Goal: Information Seeking & Learning: Learn about a topic

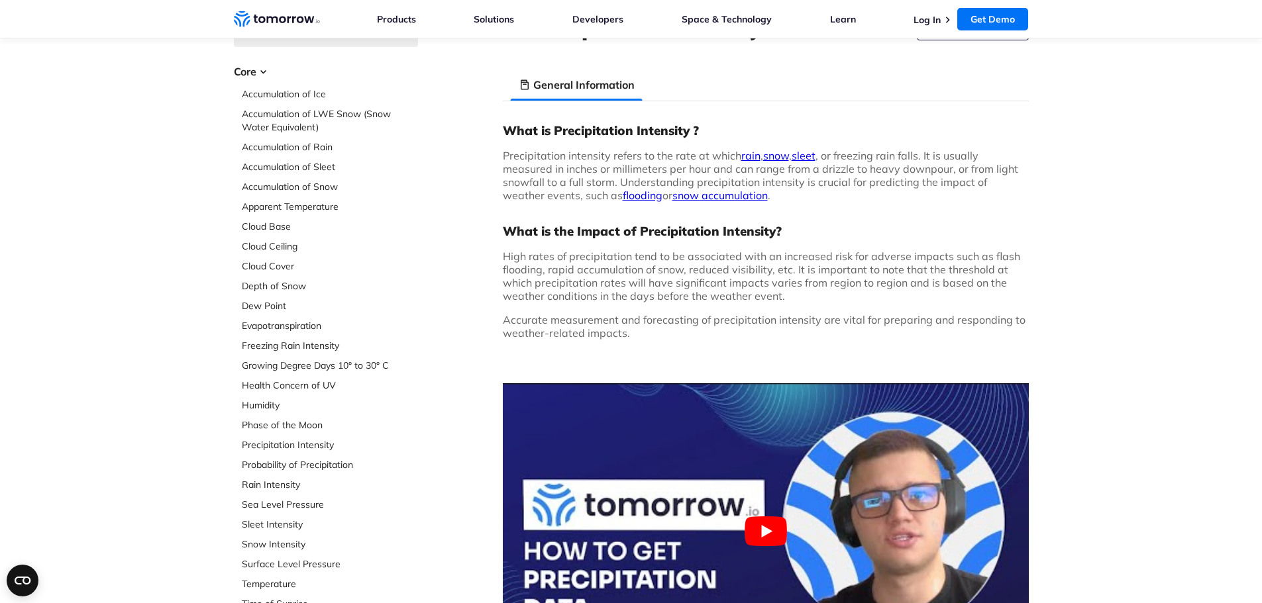
scroll to position [66, 0]
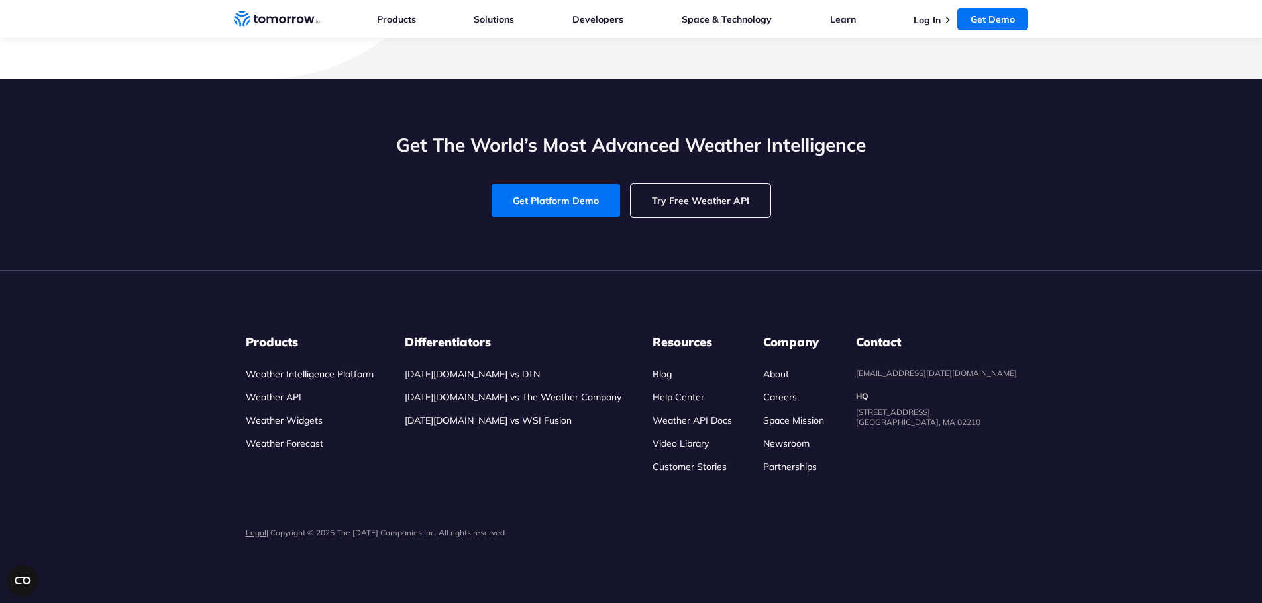
scroll to position [4438, 0]
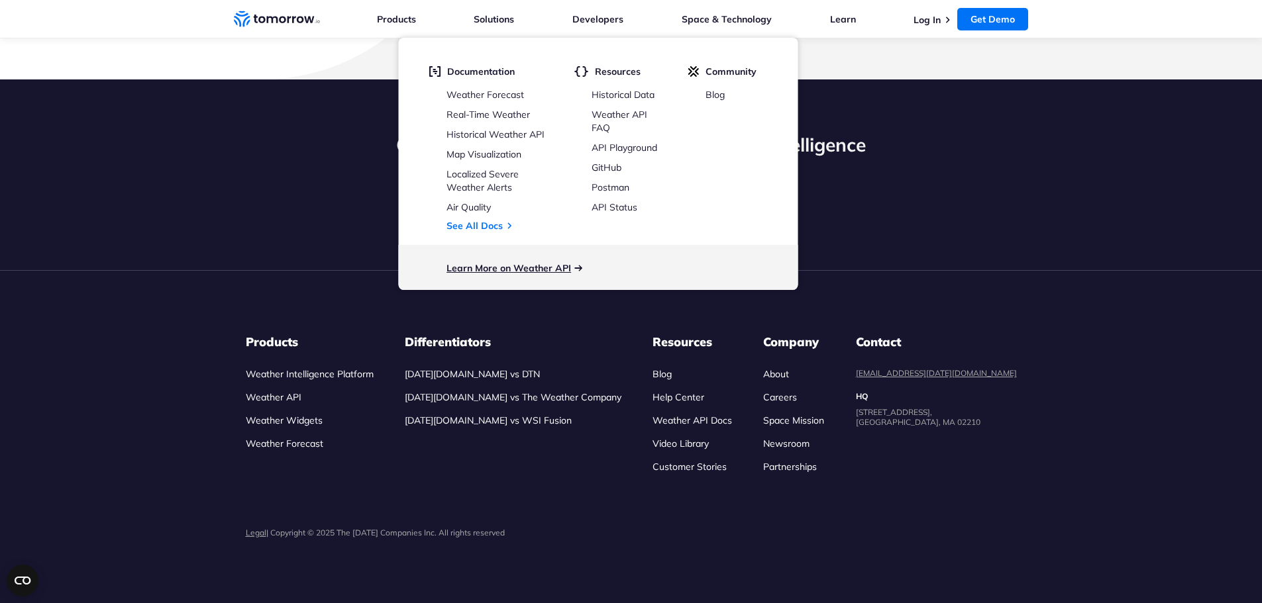
click at [523, 271] on link "Learn More on Weather API" at bounding box center [508, 268] width 125 height 12
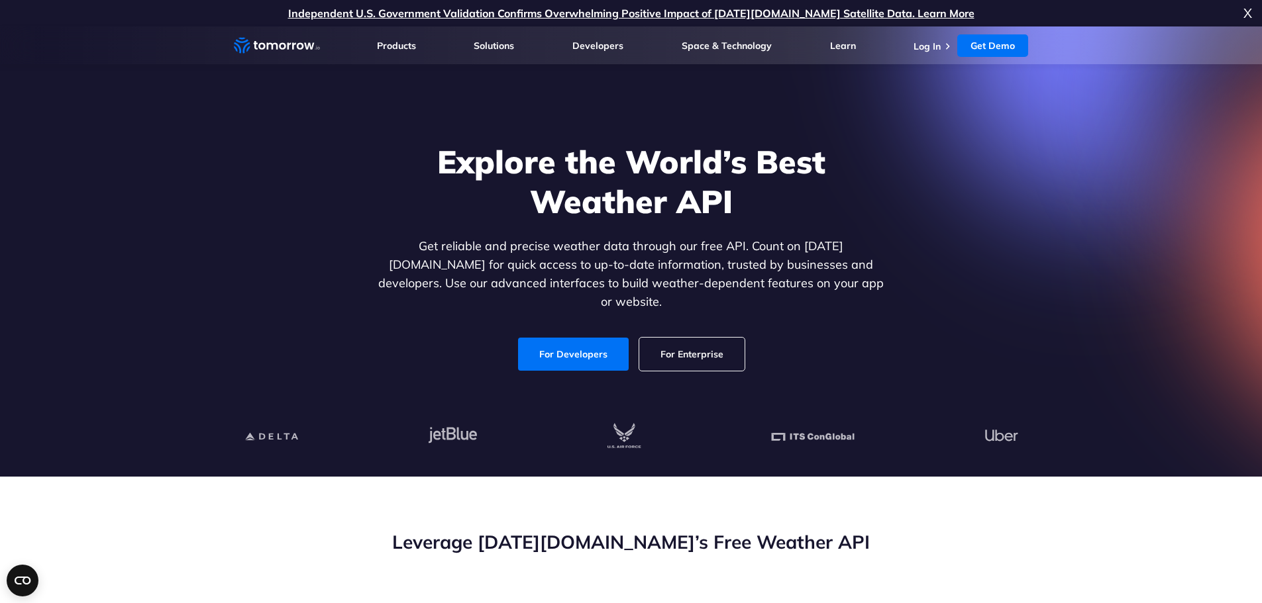
click at [706, 343] on link "For Enterprise" at bounding box center [691, 354] width 105 height 33
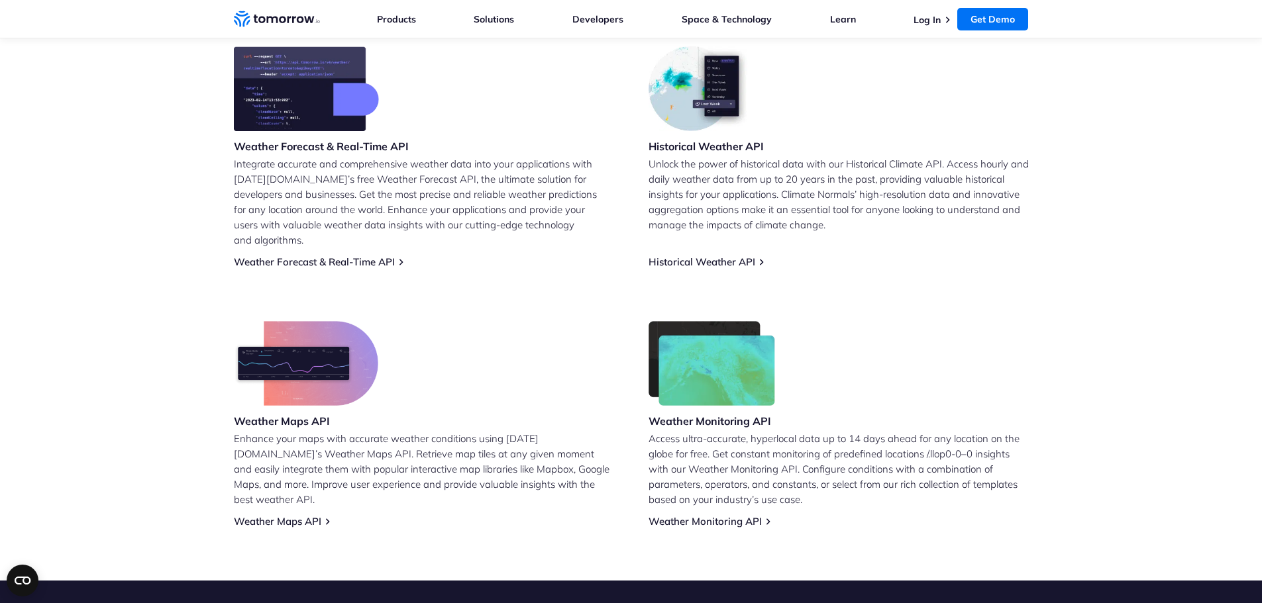
scroll to position [397, 0]
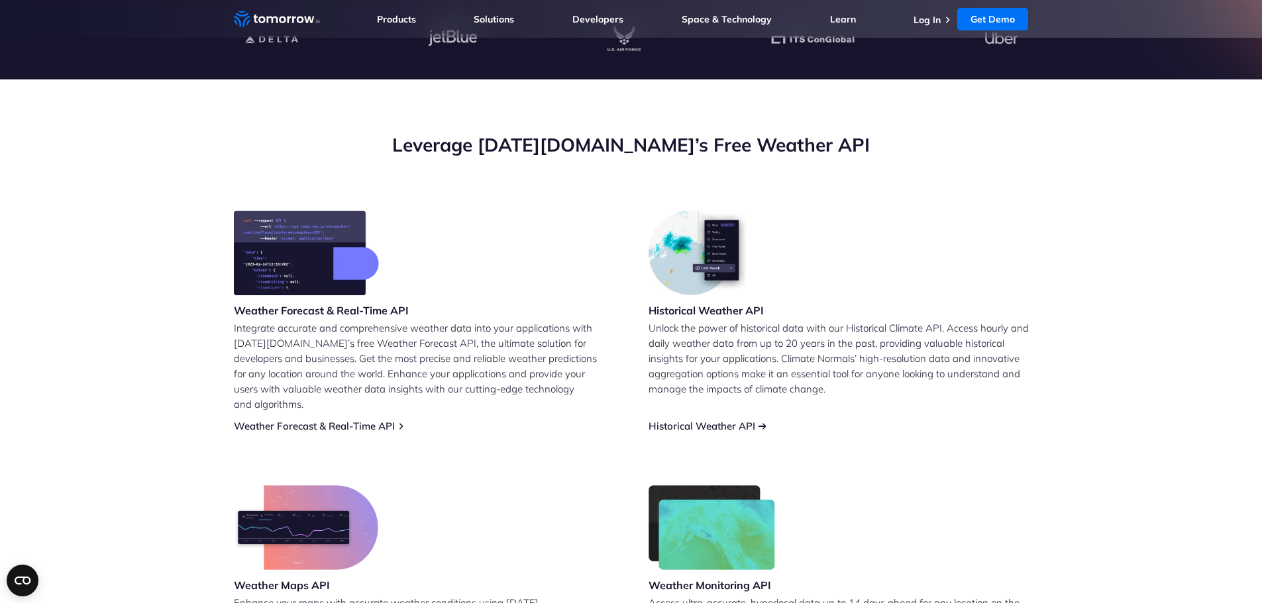
click at [698, 420] on link "Historical Weather API" at bounding box center [701, 426] width 107 height 13
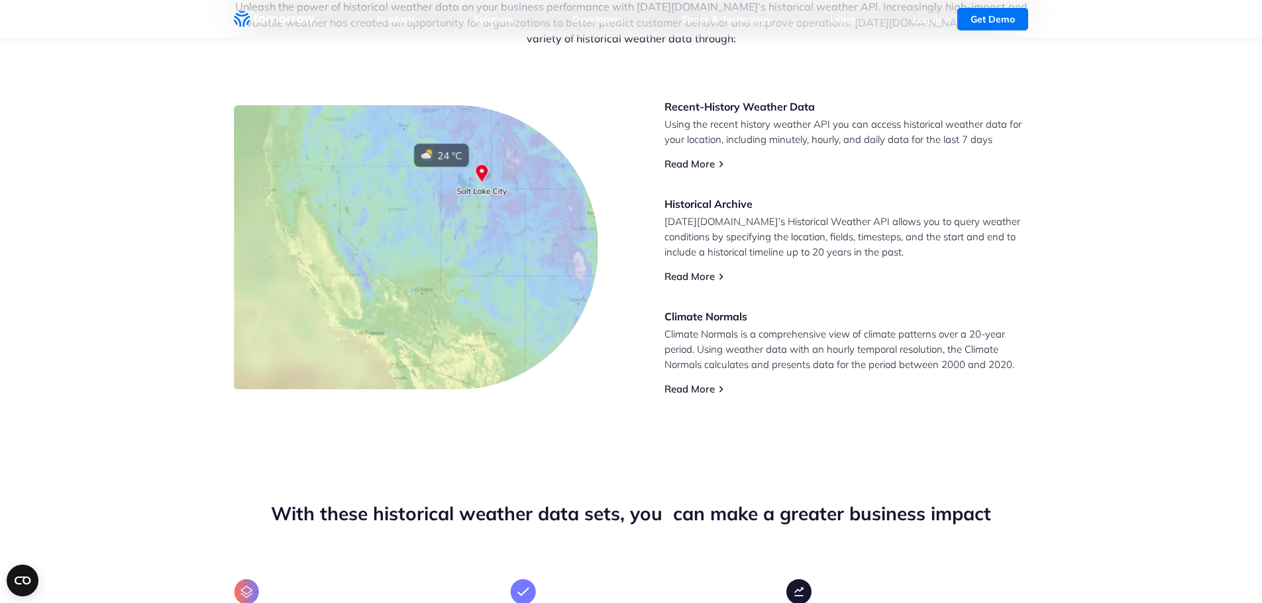
scroll to position [265, 0]
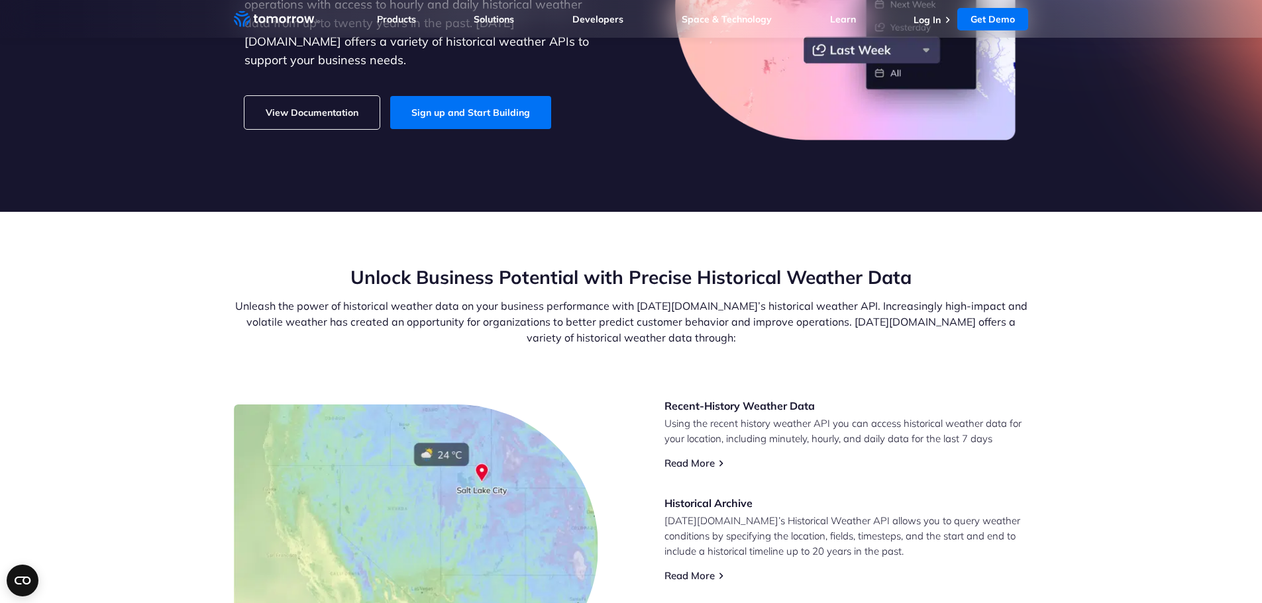
click at [299, 348] on div "Unlock Business Potential with Precise Historical Weather Data Unleash the powe…" at bounding box center [631, 332] width 795 height 134
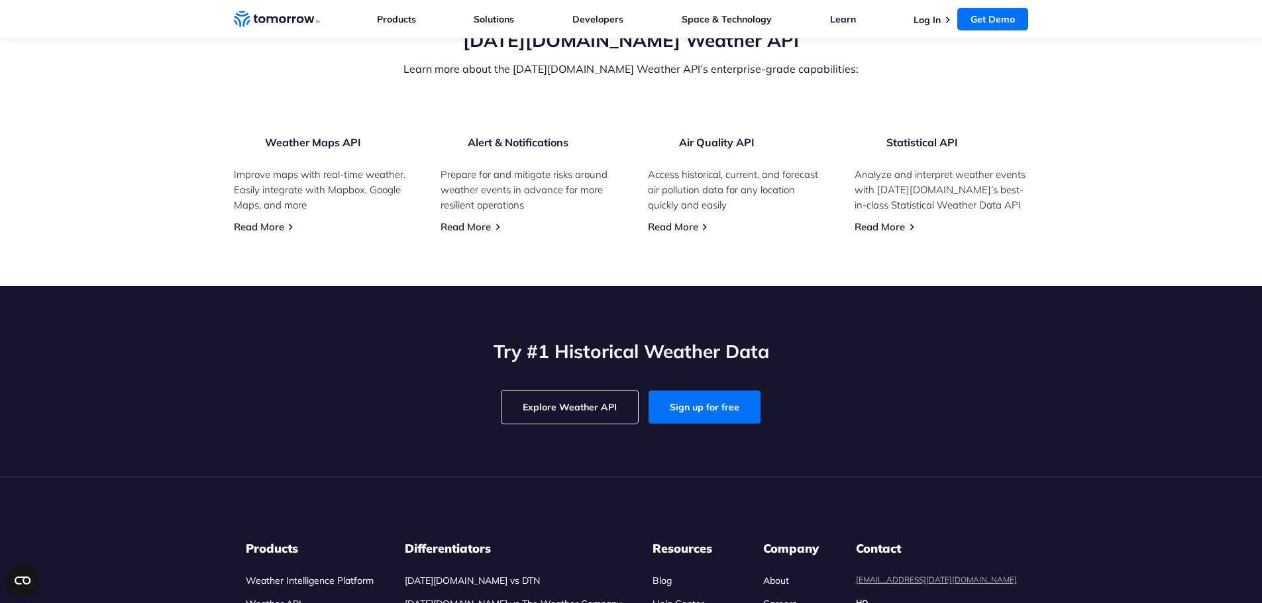
scroll to position [2915, 0]
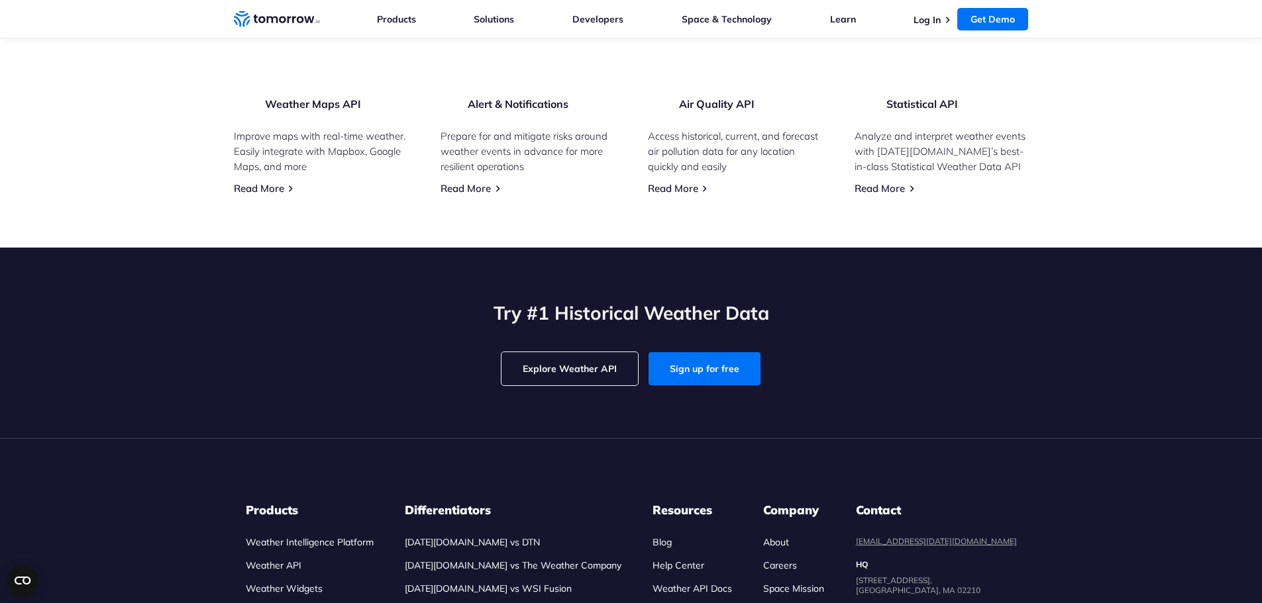
click at [0, 0] on input "Miami" at bounding box center [0, 0] width 0 height 0
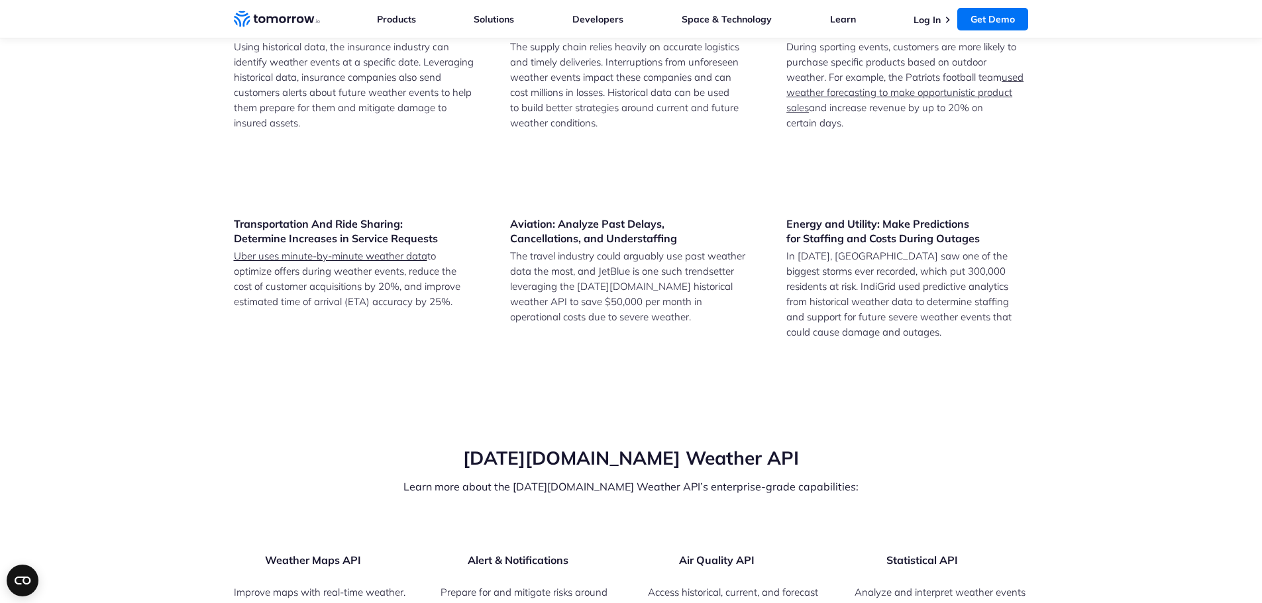
drag, startPoint x: 357, startPoint y: 109, endPoint x: 785, endPoint y: 110, distance: 428.5
drag, startPoint x: 354, startPoint y: 105, endPoint x: 490, endPoint y: 107, distance: 136.5
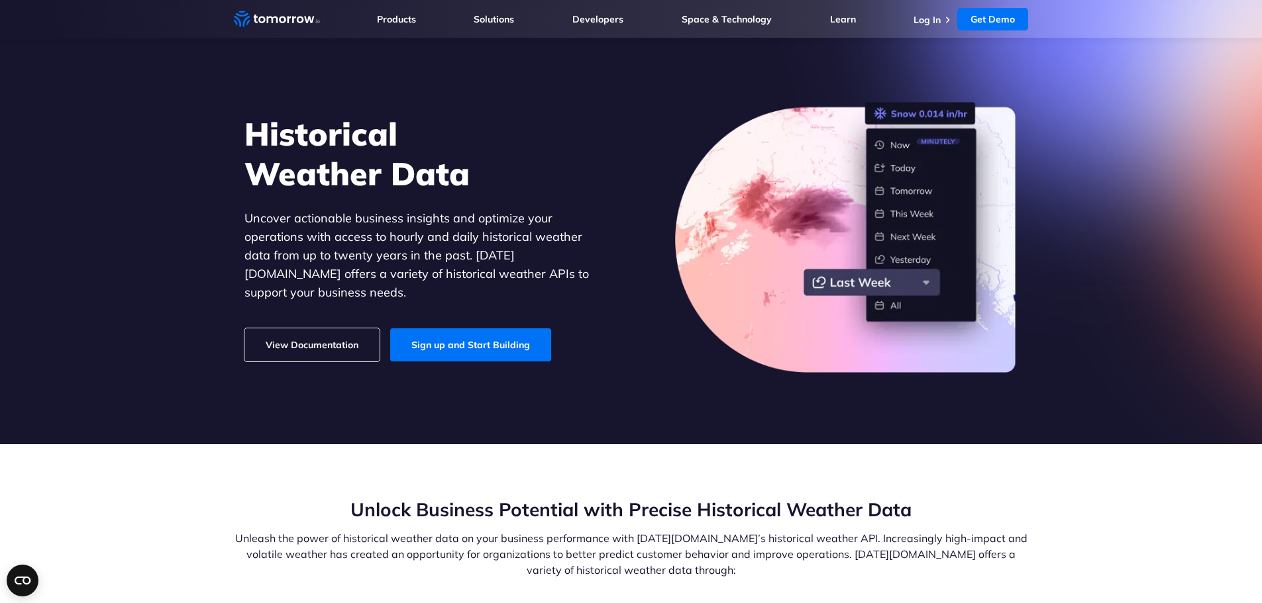
scroll to position [13, 0]
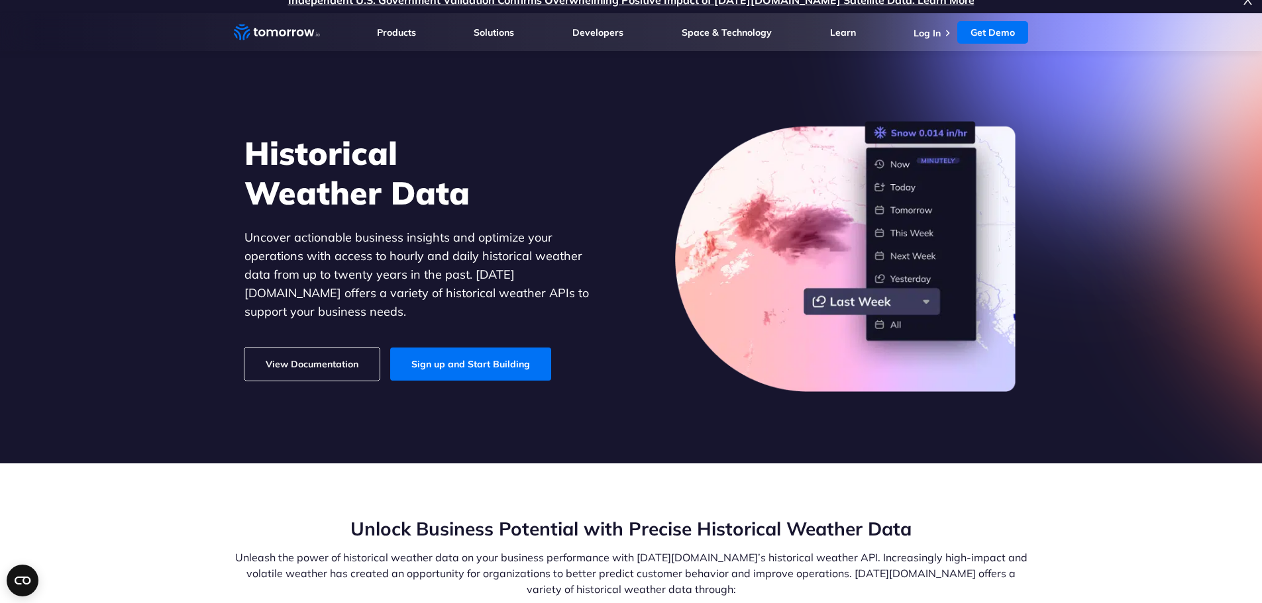
click at [335, 359] on link "View Documentation" at bounding box center [311, 364] width 135 height 33
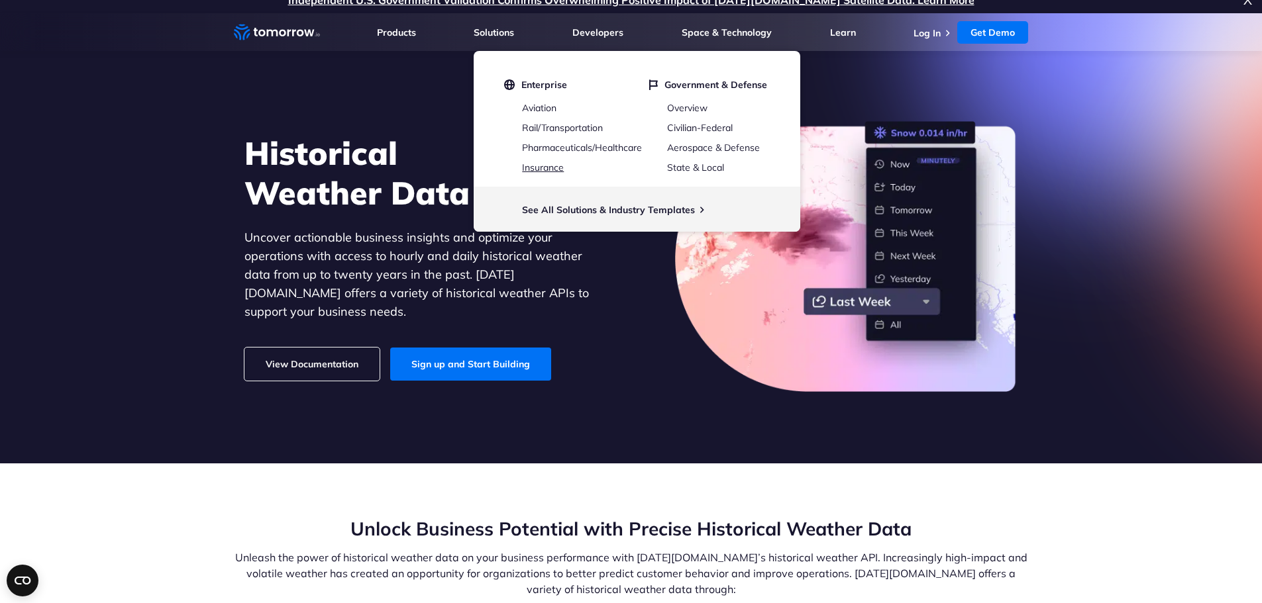
click at [531, 167] on link "Insurance" at bounding box center [543, 168] width 42 height 12
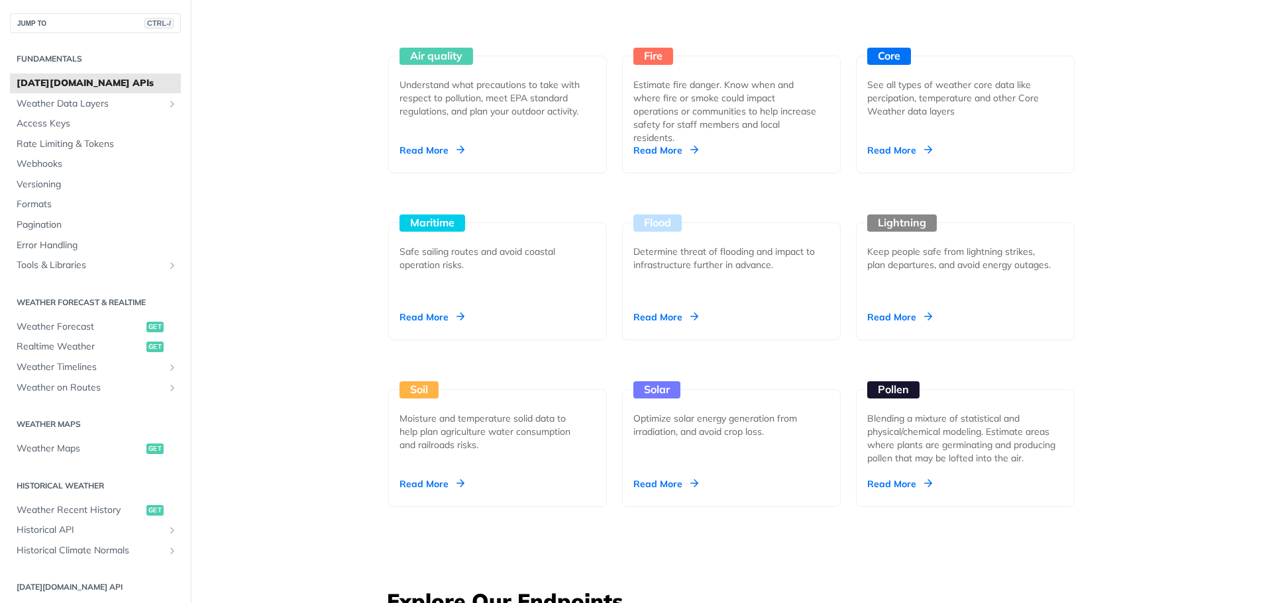
click at [266, 113] on main "JUMP TO CTRL-/ Fundamentals [DATE][DOMAIN_NAME] APIs Weather Data Layers Core P…" at bounding box center [636, 543] width 1272 height 3463
click at [344, 254] on div "Unlock Space Data Through Next-Generation Premium Features Learn More Integrate…" at bounding box center [731, 543] width 848 height 3463
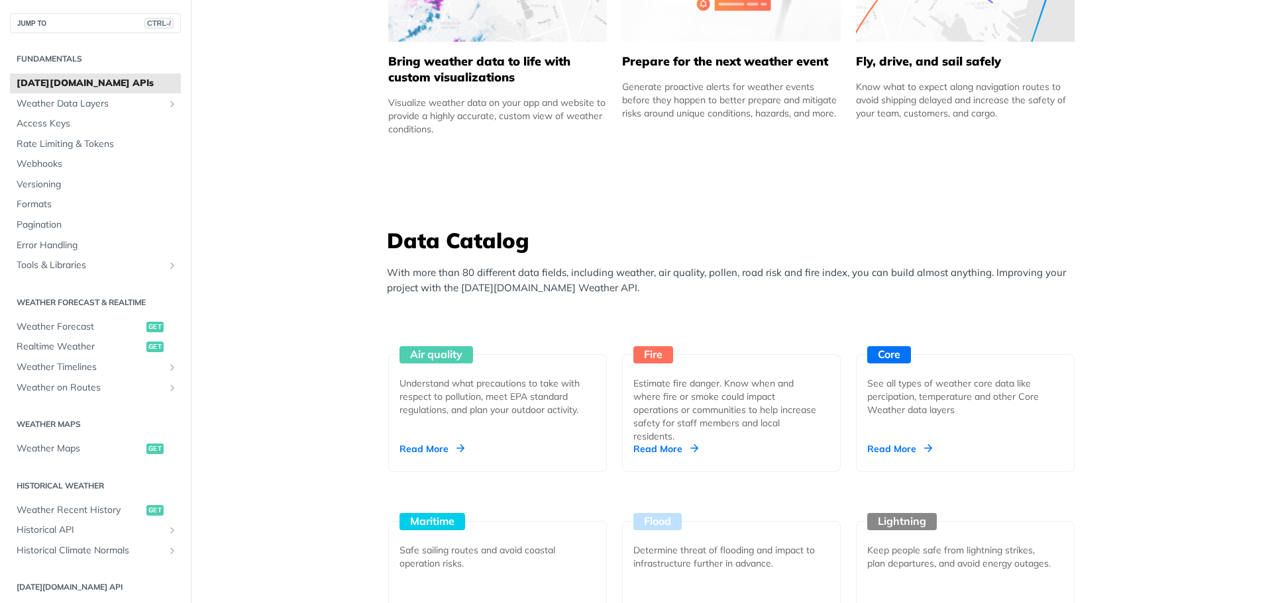
scroll to position [927, 0]
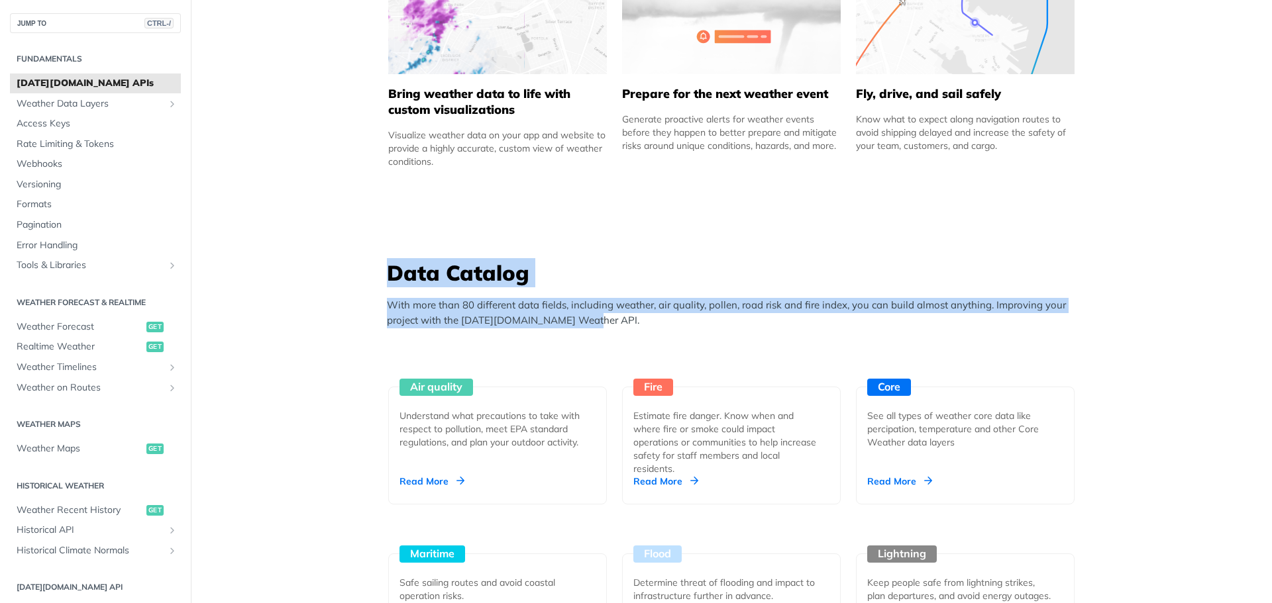
drag, startPoint x: 385, startPoint y: 268, endPoint x: 586, endPoint y: 321, distance: 208.2
click at [586, 321] on div "Data Catalog With more than 80 different data fields, including weather, air qu…" at bounding box center [734, 297] width 695 height 79
click at [586, 321] on p "With more than 80 different data fields, including weather, air quality, pollen…" at bounding box center [734, 313] width 695 height 30
drag, startPoint x: 641, startPoint y: 324, endPoint x: 383, endPoint y: 276, distance: 262.7
click at [387, 276] on div "Data Catalog With more than 80 different data fields, including weather, air qu…" at bounding box center [734, 297] width 695 height 79
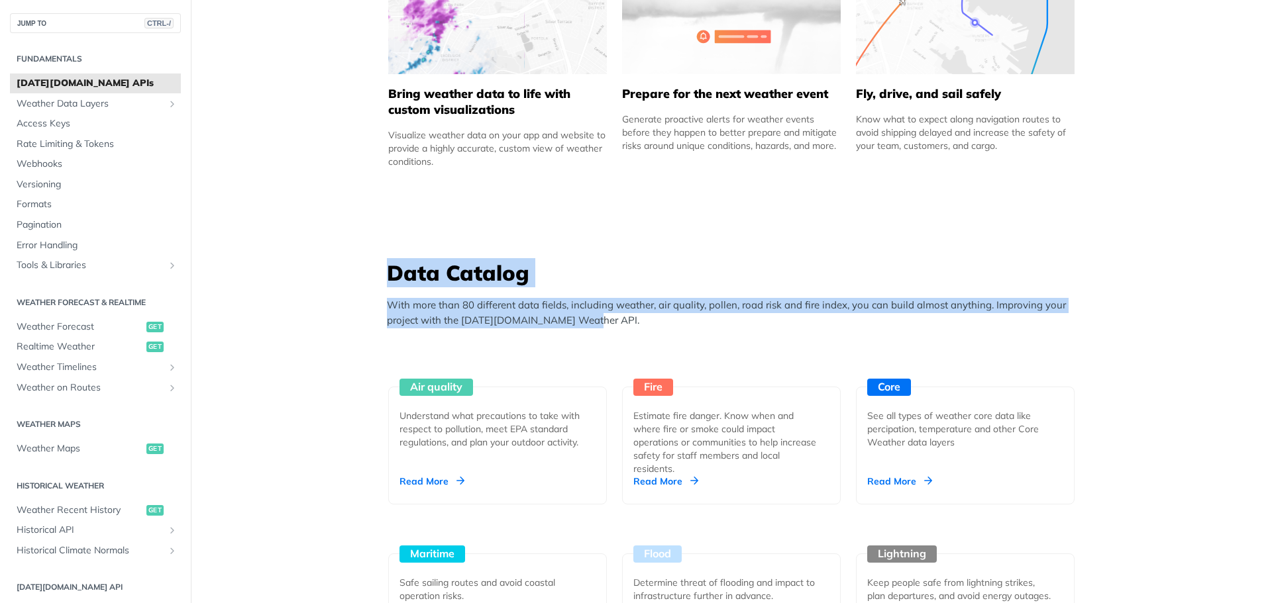
click at [387, 276] on h3 "Data Catalog" at bounding box center [734, 272] width 695 height 29
drag, startPoint x: 373, startPoint y: 279, endPoint x: 578, endPoint y: 326, distance: 210.0
click at [580, 325] on p "With more than 80 different data fields, including weather, air quality, pollen…" at bounding box center [734, 313] width 695 height 30
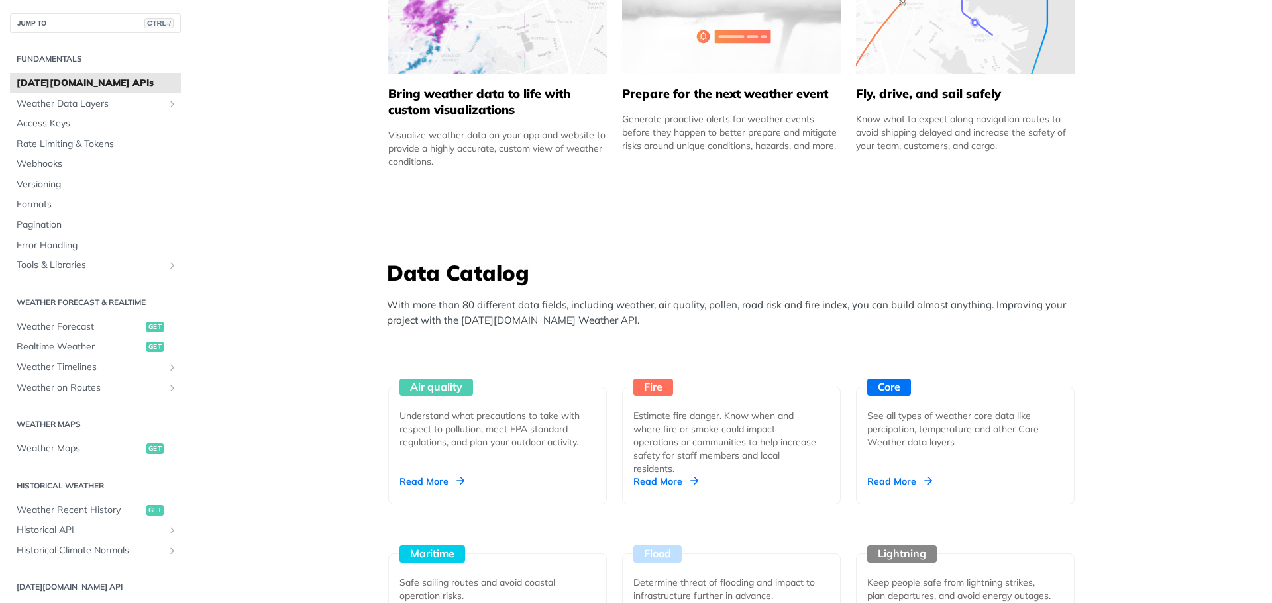
drag, startPoint x: 444, startPoint y: 166, endPoint x: 368, endPoint y: 89, distance: 108.7
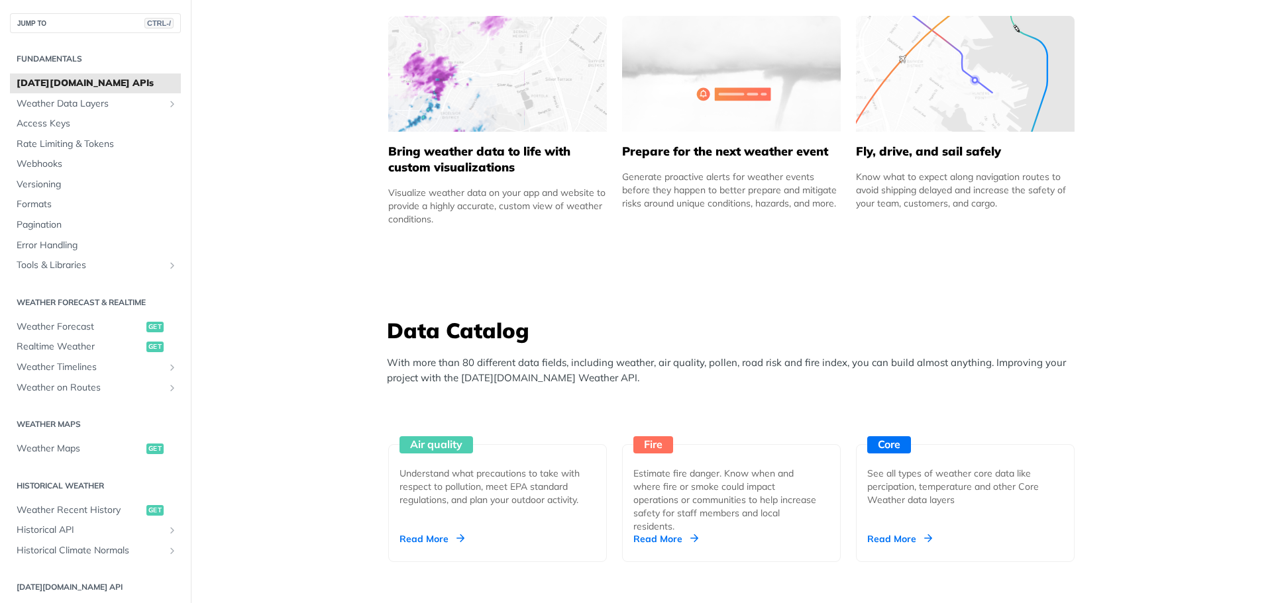
scroll to position [795, 0]
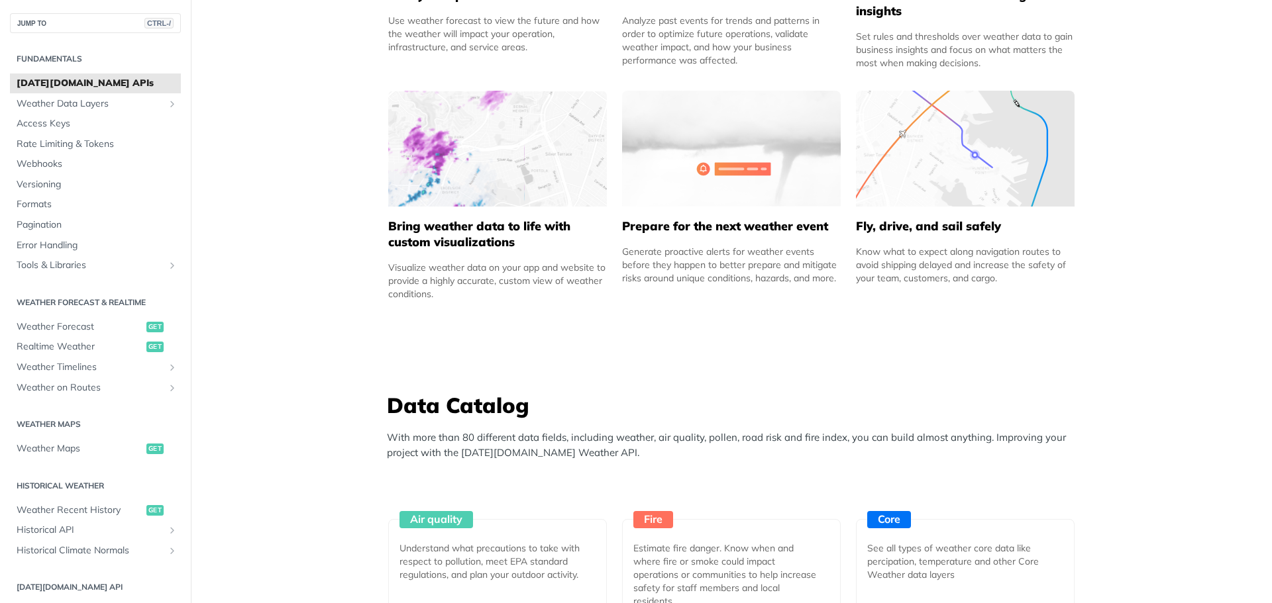
drag, startPoint x: 387, startPoint y: 224, endPoint x: 442, endPoint y: 295, distance: 89.7
click at [442, 295] on div "Bring weather data to life with custom visualizations Visualize weather data on…" at bounding box center [497, 254] width 219 height 94
click at [442, 295] on div "Visualize weather data on your app and website to provide a highly accurate, cu…" at bounding box center [497, 281] width 219 height 40
drag, startPoint x: 483, startPoint y: 291, endPoint x: 373, endPoint y: 224, distance: 129.0
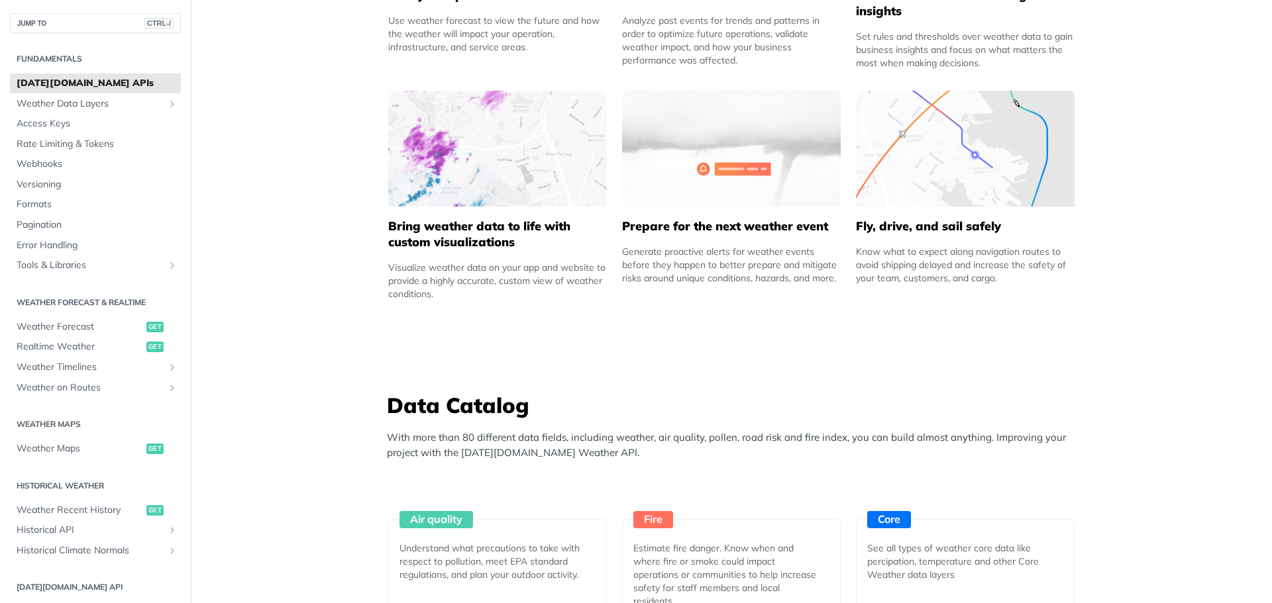
click at [380, 246] on div "Improve Business Operations Whether you’re aiming to ensure employee safety, al…" at bounding box center [731, 32] width 702 height 557
drag, startPoint x: 385, startPoint y: 228, endPoint x: 429, endPoint y: 291, distance: 77.2
click at [429, 291] on div "Bring weather data to life with custom visualizations Visualize weather data on…" at bounding box center [497, 254] width 219 height 94
click at [527, 311] on div "Improve Business Operations Whether you’re aiming to ensure employee safety, al…" at bounding box center [731, 32] width 702 height 557
drag, startPoint x: 381, startPoint y: 265, endPoint x: 429, endPoint y: 301, distance: 59.6
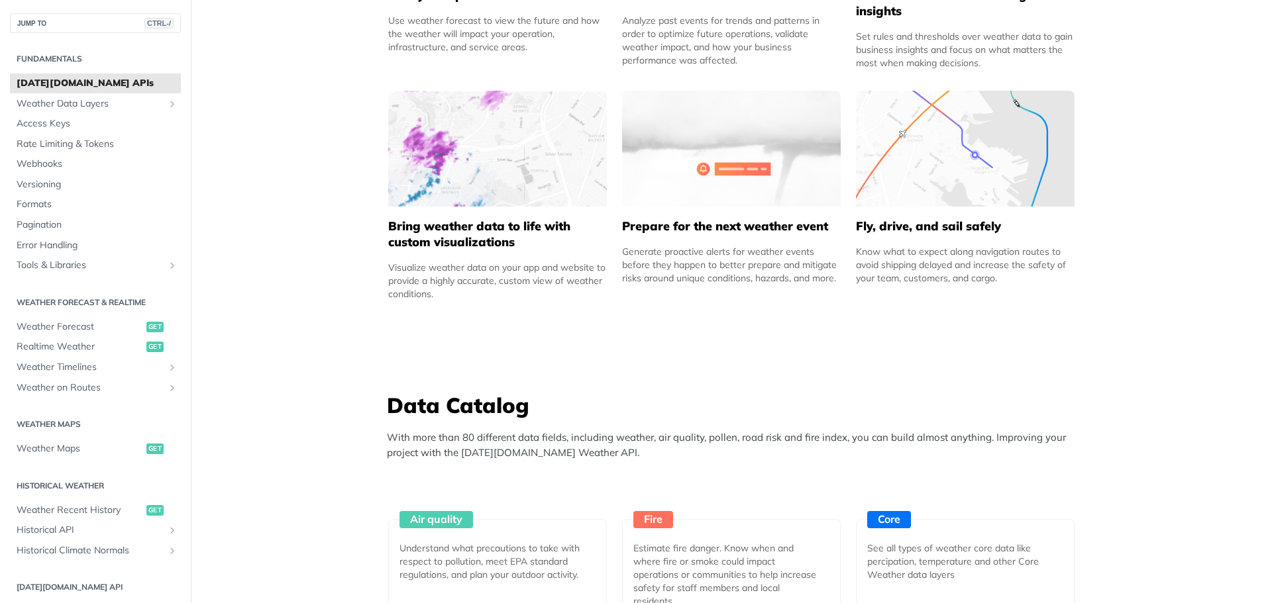
click at [429, 301] on div "Improve Business Operations Whether you’re aiming to ensure employee safety, al…" at bounding box center [731, 32] width 702 height 557
click at [444, 305] on div "Improve Business Operations Whether you’re aiming to ensure employee safety, al…" at bounding box center [731, 32] width 702 height 557
click at [442, 295] on div "Visualize weather data on your app and website to provide a highly accurate, cu…" at bounding box center [497, 281] width 219 height 40
drag, startPoint x: 436, startPoint y: 294, endPoint x: 384, endPoint y: 232, distance: 80.4
click at [388, 232] on div "Bring weather data to life with custom visualizations Visualize weather data on…" at bounding box center [497, 254] width 219 height 94
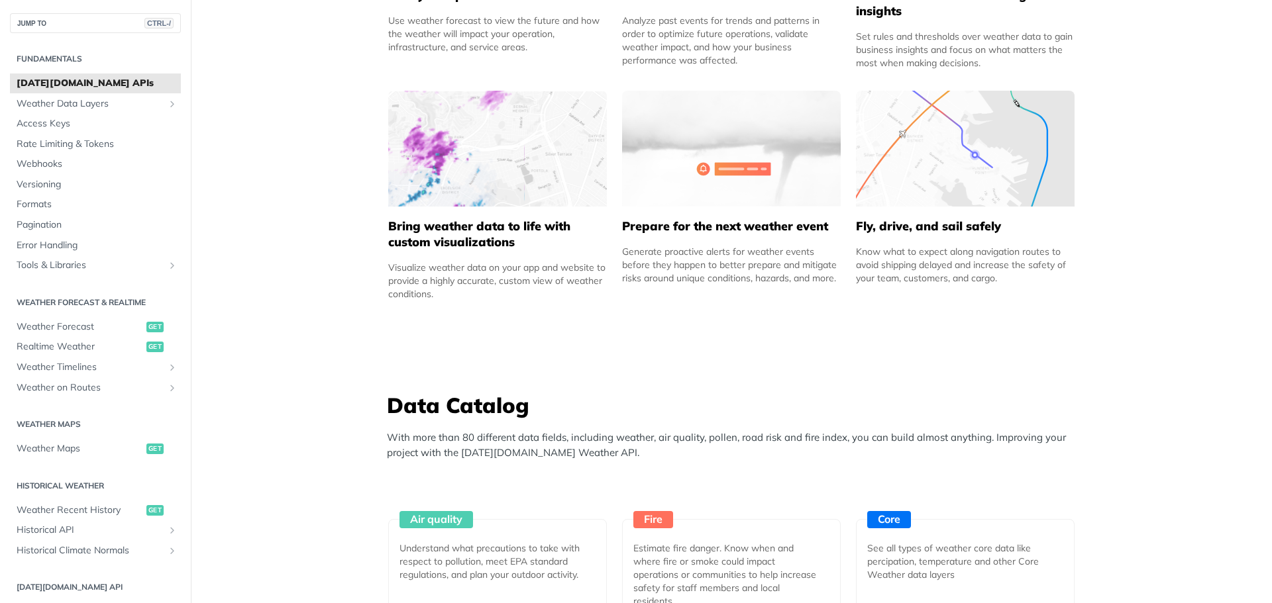
click at [388, 232] on h5 "Bring weather data to life with custom visualizations" at bounding box center [497, 235] width 219 height 32
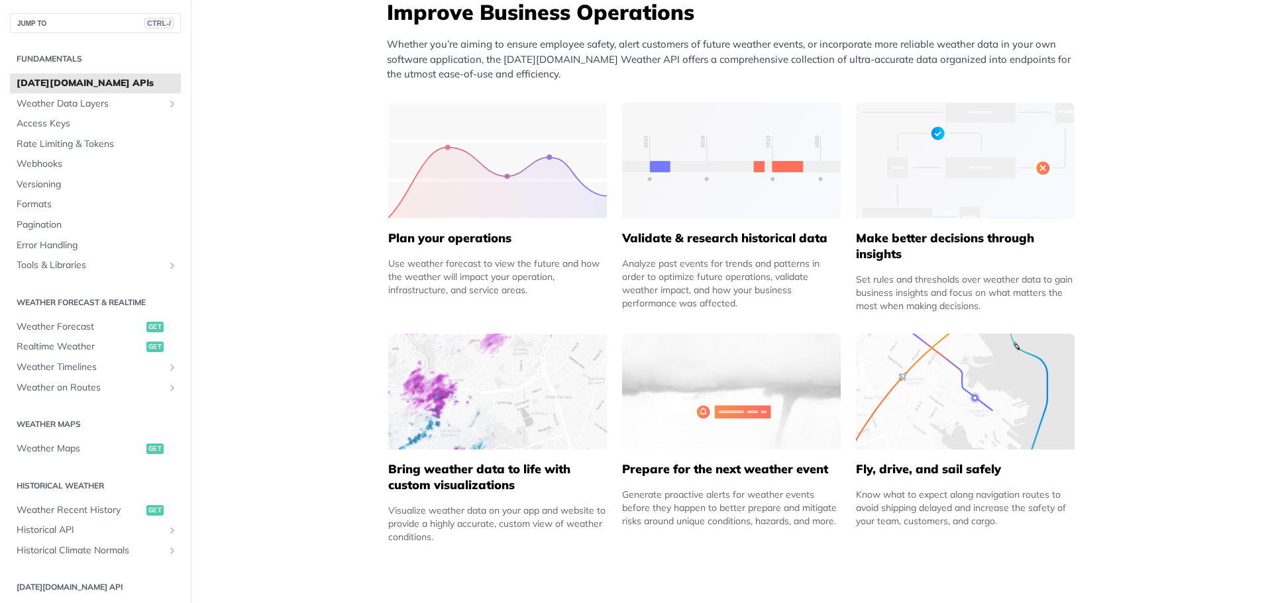
scroll to position [530, 0]
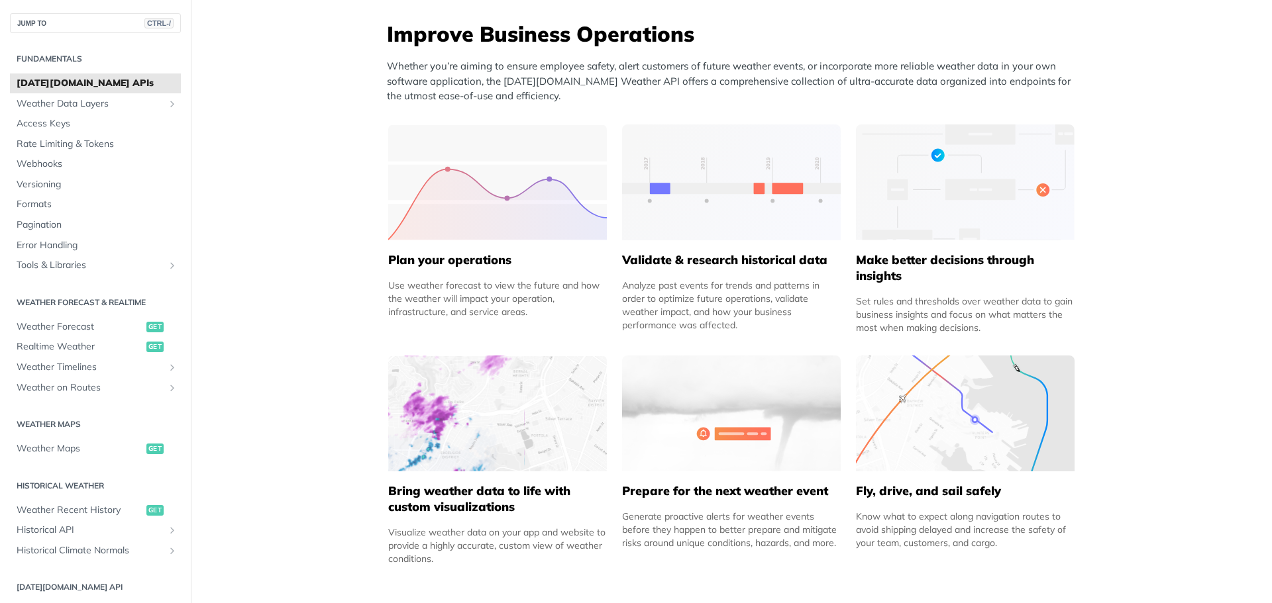
drag, startPoint x: 383, startPoint y: 260, endPoint x: 568, endPoint y: 321, distance: 193.7
click at [568, 321] on div "Plan your operations Use weather forecast to view the future and how the weathe…" at bounding box center [497, 230] width 219 height 210
drag, startPoint x: 615, startPoint y: 256, endPoint x: 734, endPoint y: 336, distance: 143.6
click at [734, 336] on div "Improve Business Operations Whether you’re aiming to ensure employee safety, al…" at bounding box center [731, 297] width 702 height 557
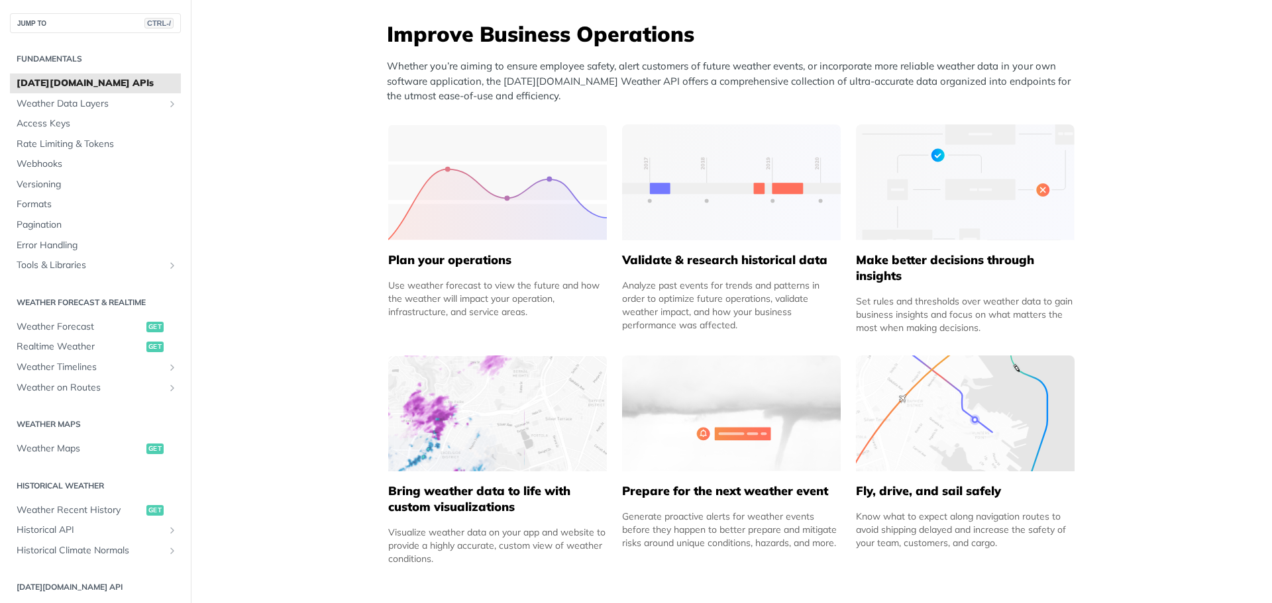
click at [768, 321] on div "Analyze past events for trends and patterns in order to optimize future operati…" at bounding box center [731, 305] width 219 height 53
drag, startPoint x: 854, startPoint y: 258, endPoint x: 1017, endPoint y: 344, distance: 184.0
click at [1017, 344] on div "Improve Business Operations Whether you’re aiming to ensure employee safety, al…" at bounding box center [731, 297] width 702 height 557
click at [1016, 342] on div "Improve Business Operations Whether you’re aiming to ensure employee safety, al…" at bounding box center [731, 297] width 702 height 557
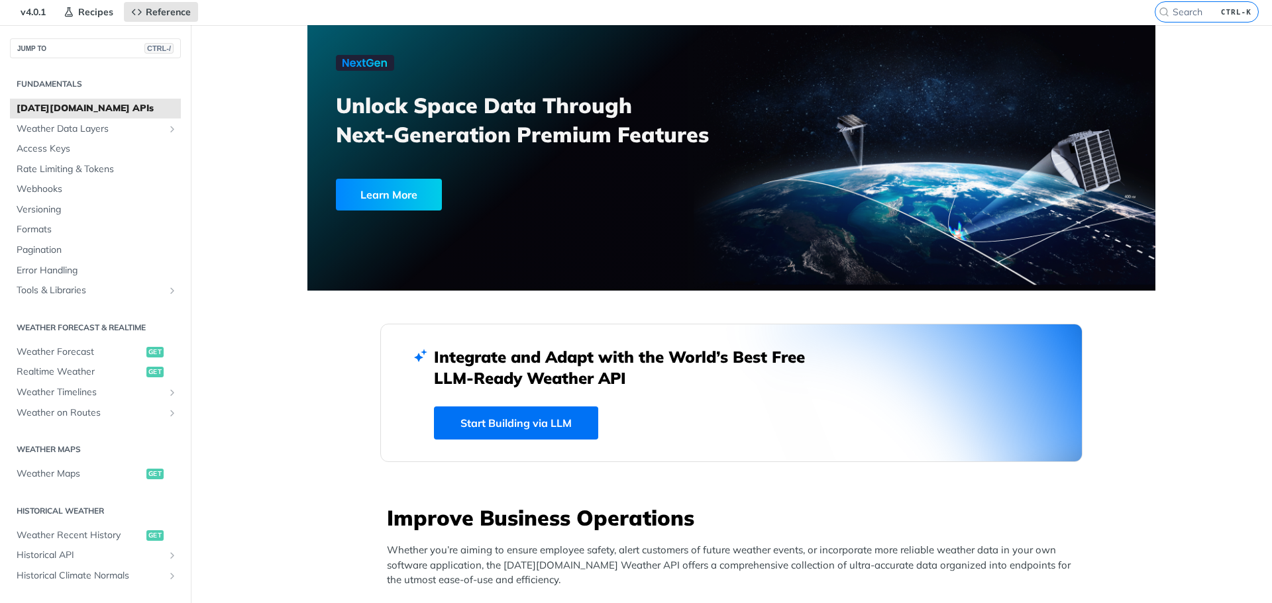
scroll to position [0, 0]
